Goal: Information Seeking & Learning: Learn about a topic

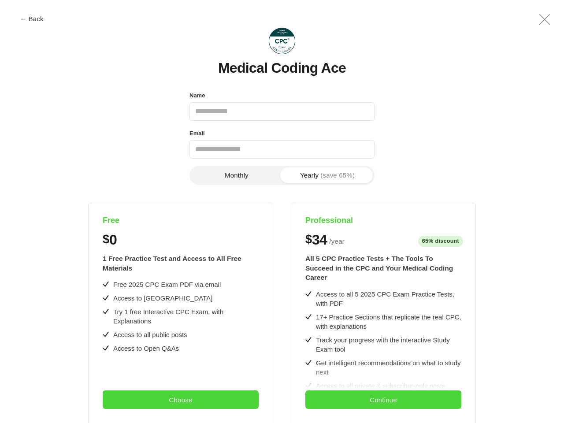
click at [282, 212] on div "Free $ 0 1 Free Practice Test and Access to All Free Materials Free 2025 CPC Ex…" at bounding box center [283, 386] width 514 height 367
click at [32, 19] on button "← Back" at bounding box center [31, 18] width 35 height 7
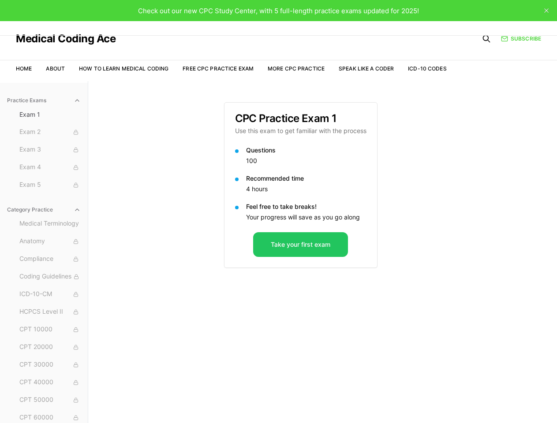
click at [545, 19] on div "Check out our new CPC Study Center, with 5 full-length practice exams updated f…" at bounding box center [278, 10] width 557 height 21
click at [237, 175] on div "Recommended time 4 hours" at bounding box center [300, 184] width 131 height 21
click at [328, 175] on p "Recommended time" at bounding box center [306, 178] width 120 height 9
click at [181, 313] on div "Practice Exams Exam 1 Exam 2 Exam 3 Exam 4 Exam 5 Category Practice Medical Ter…" at bounding box center [278, 292] width 557 height 423
click at [181, 400] on div "Practice Exams Exam 1 Exam 2 Exam 3 Exam 4 Exam 5 Category Practice Medical Ter…" at bounding box center [278, 292] width 557 height 423
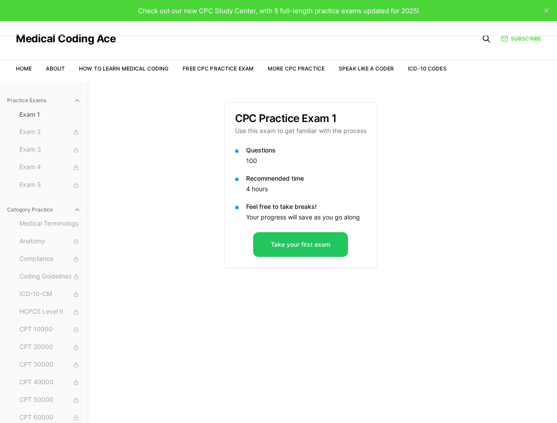
click at [384, 313] on div "CPC Practice Exam 1 Use this exam to get familiar with the process Questions 10…" at bounding box center [323, 292] width 198 height 423
click at [384, 400] on div "CPC Practice Exam 1 Use this exam to get familiar with the process Questions 10…" at bounding box center [323, 292] width 198 height 423
